Goal: Task Accomplishment & Management: Use online tool/utility

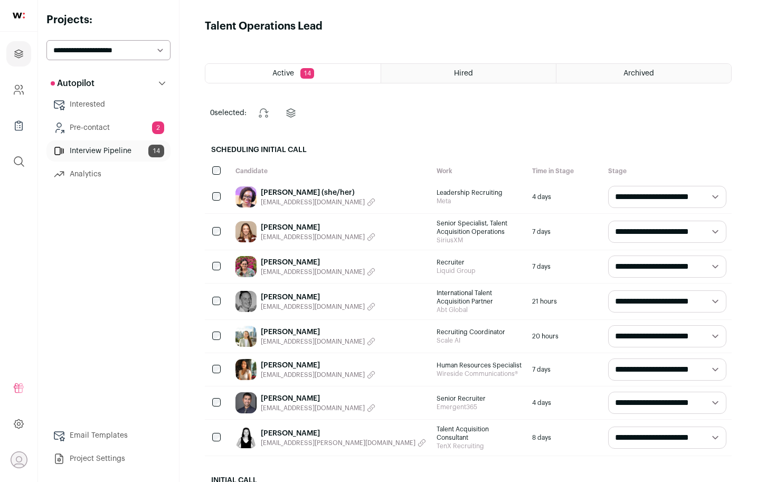
scroll to position [433, 0]
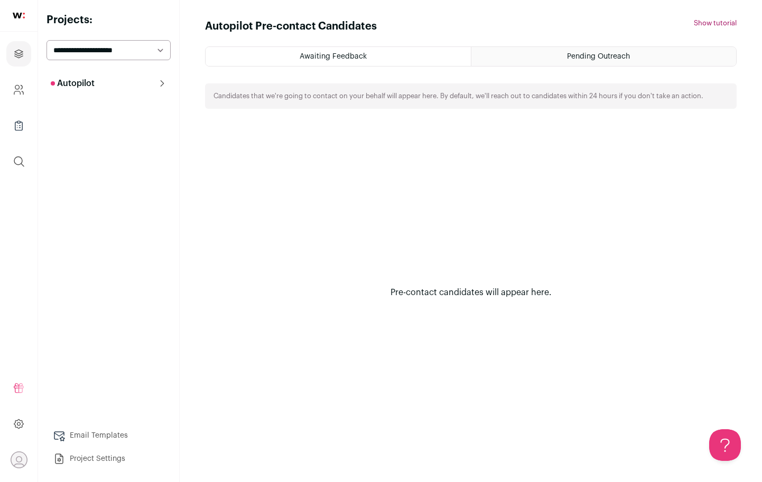
click at [528, 60] on div "Pending Outreach" at bounding box center [603, 56] width 265 height 19
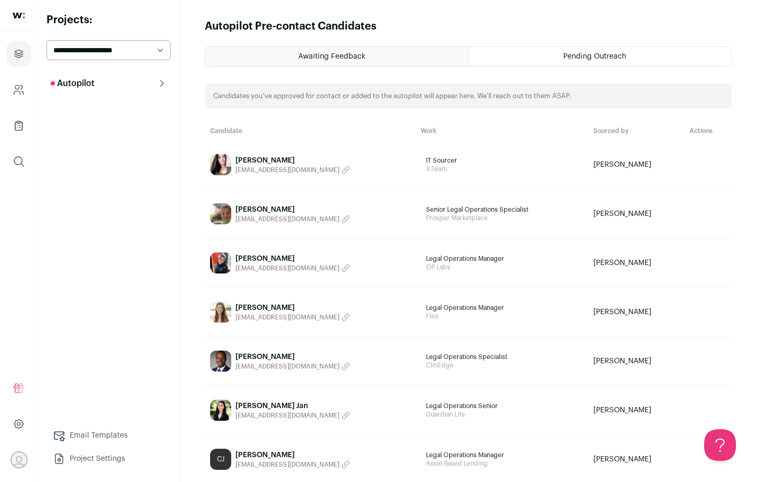
click at [372, 264] on link "[PERSON_NAME] [EMAIL_ADDRESS][DOMAIN_NAME]" at bounding box center [310, 262] width 200 height 21
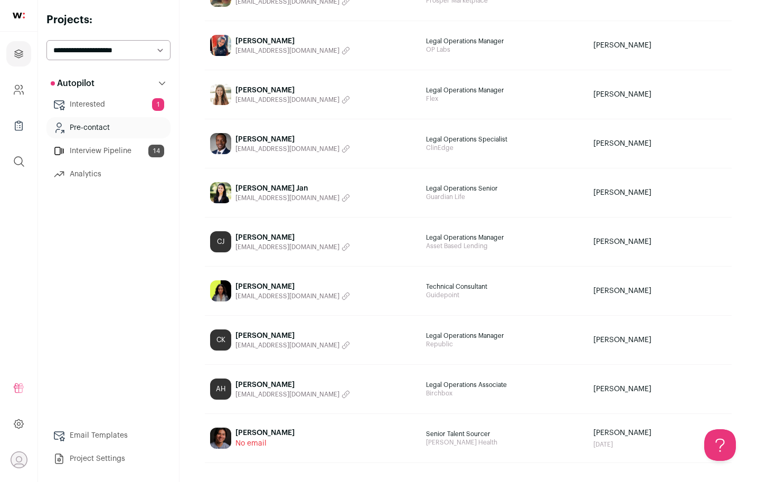
scroll to position [218, 0]
